Goal: Information Seeking & Learning: Learn about a topic

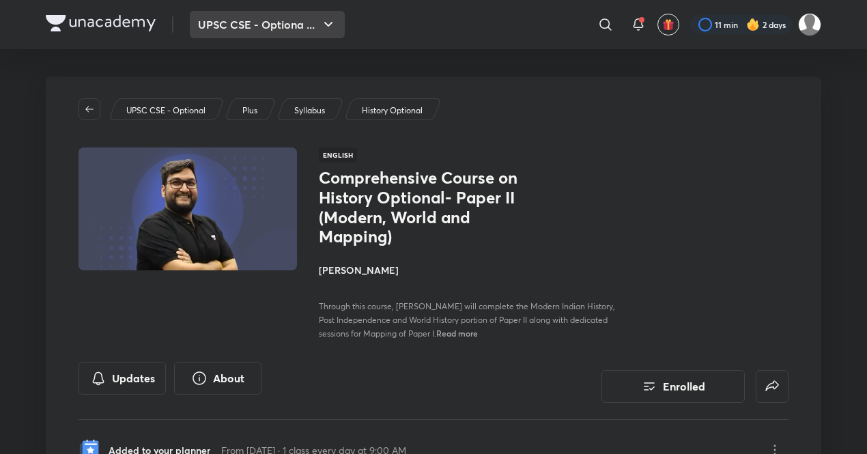
click at [300, 28] on button "UPSC CSE - Optiona ..." at bounding box center [267, 24] width 155 height 27
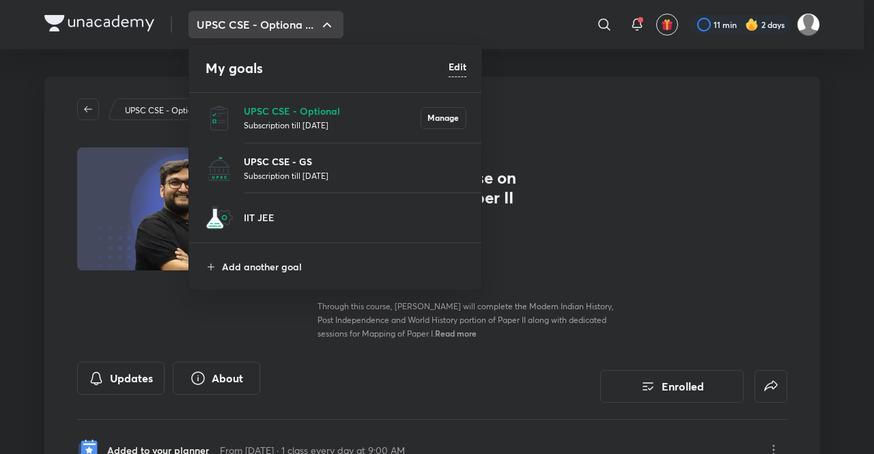
click at [286, 97] on p "UPSC CSE - GS" at bounding box center [355, 161] width 223 height 14
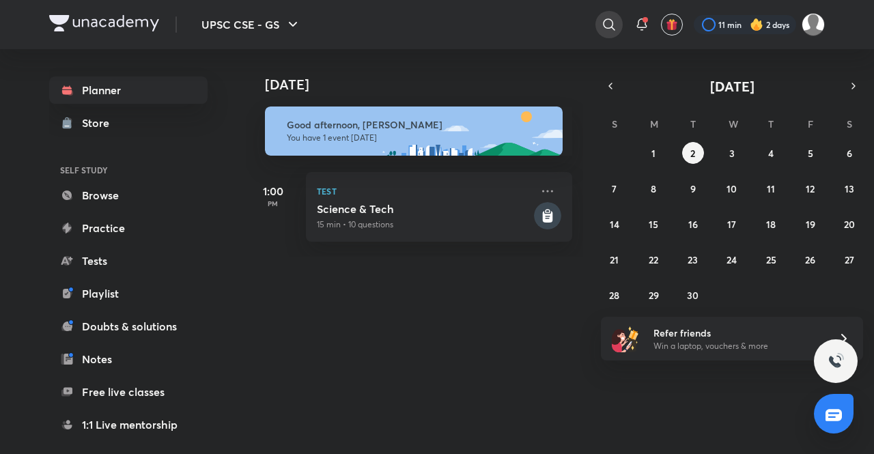
click at [349, 27] on icon at bounding box center [609, 24] width 16 height 16
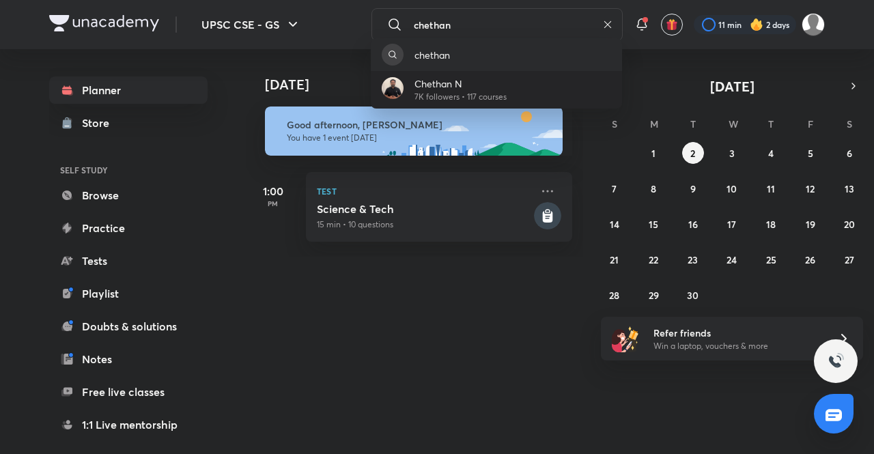
type input "chethan"
click at [349, 81] on p "Chethan N" at bounding box center [461, 83] width 92 height 14
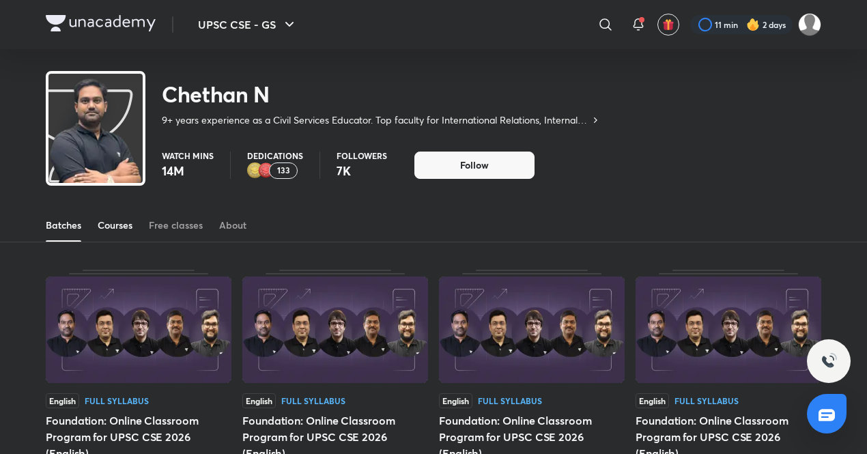
click at [117, 97] on div "Courses" at bounding box center [115, 226] width 35 height 14
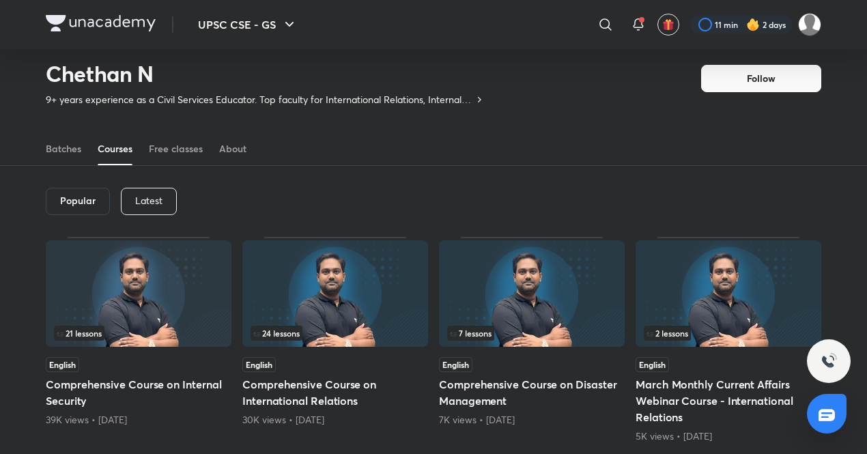
scroll to position [35, 0]
click at [138, 97] on p "Latest" at bounding box center [148, 201] width 27 height 11
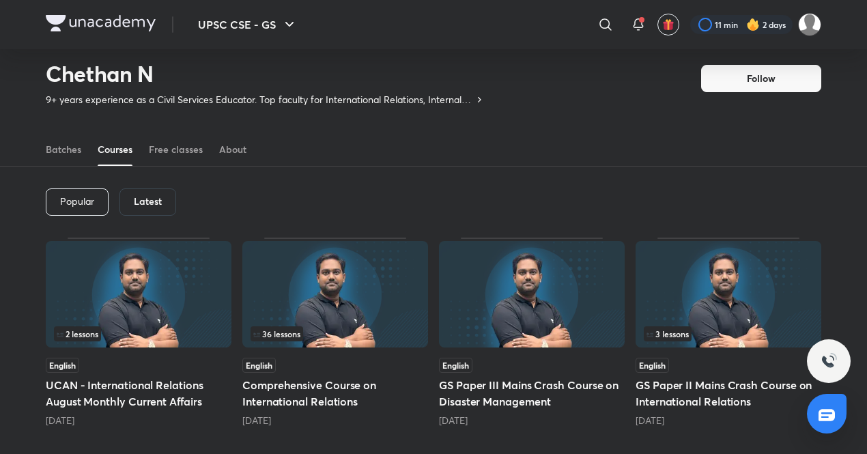
click at [289, 97] on img at bounding box center [335, 294] width 186 height 107
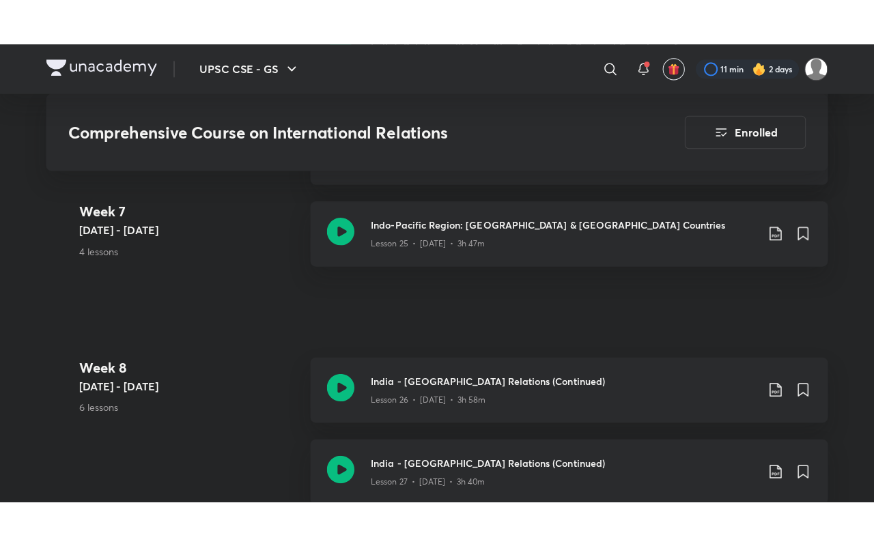
scroll to position [3221, 0]
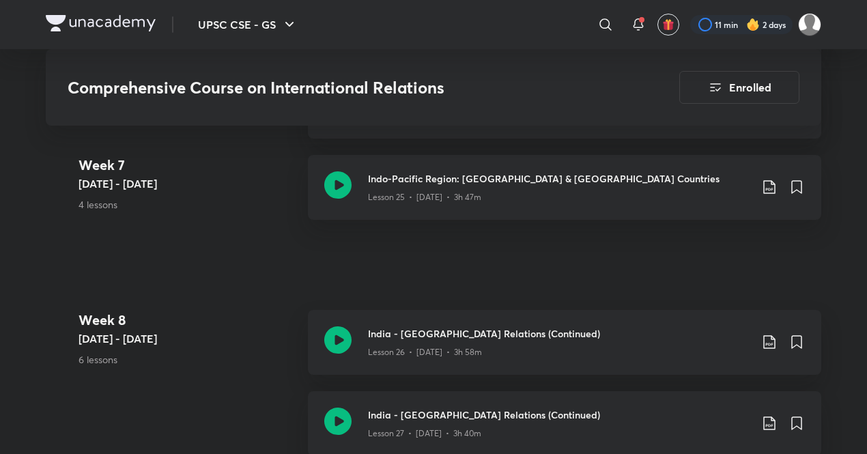
click at [198, 97] on 8 "Week [DATE] - [DATE] 6 lessons" at bounding box center [188, 350] width 219 height 81
click at [328, 97] on icon at bounding box center [337, 339] width 27 height 27
